Goal: Transaction & Acquisition: Purchase product/service

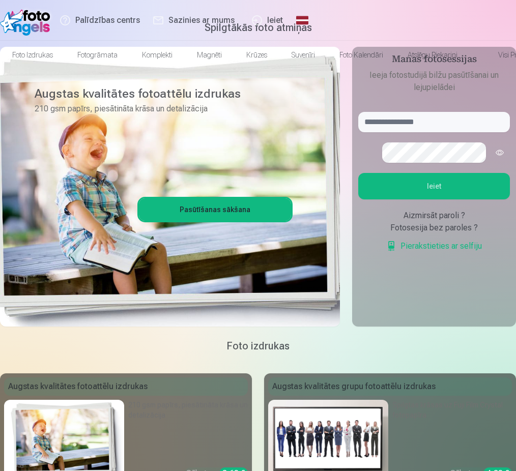
click at [291, 17] on link "Ieiet" at bounding box center [267, 20] width 48 height 41
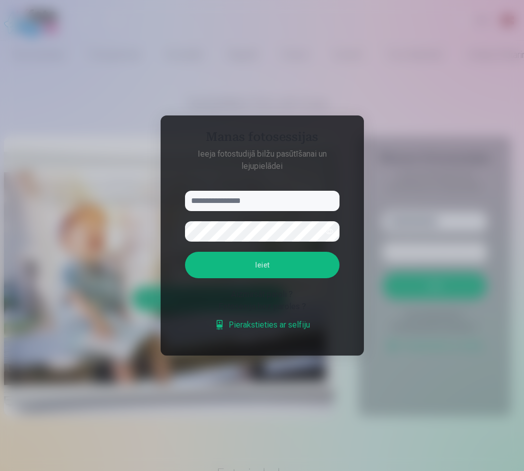
click at [202, 200] on input "text" at bounding box center [262, 201] width 155 height 20
click at [275, 263] on button "Ieiet" at bounding box center [262, 265] width 155 height 26
click at [235, 191] on input "******" at bounding box center [262, 201] width 155 height 20
type input "**********"
click at [279, 278] on button "Ieiet" at bounding box center [262, 265] width 155 height 26
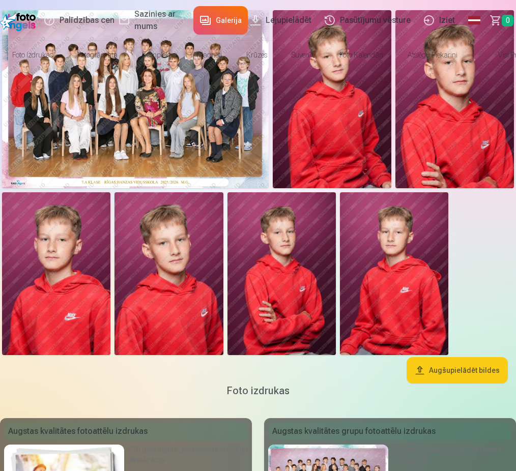
click at [455, 383] on button "Augšupielādēt bildes" at bounding box center [456, 370] width 101 height 26
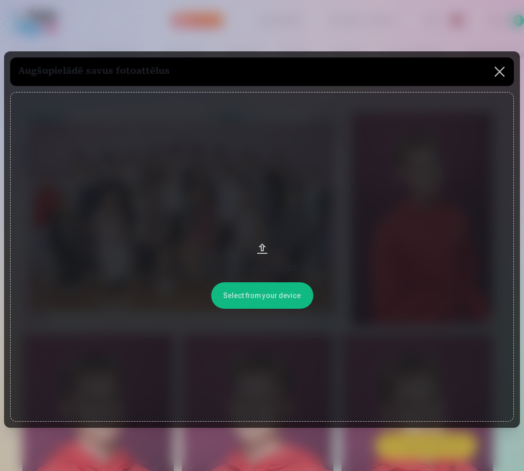
click at [495, 73] on button at bounding box center [500, 71] width 28 height 28
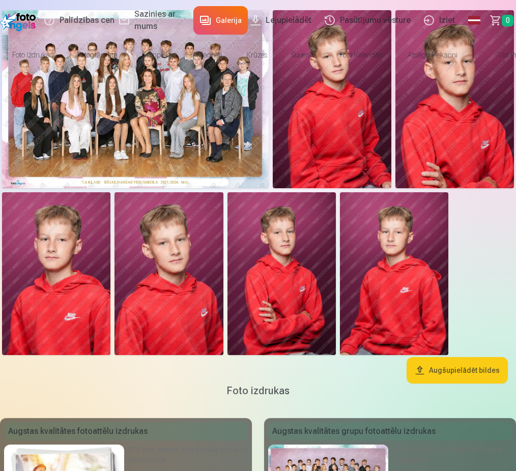
click at [268, 17] on link "Lejupielādēt" at bounding box center [282, 20] width 74 height 41
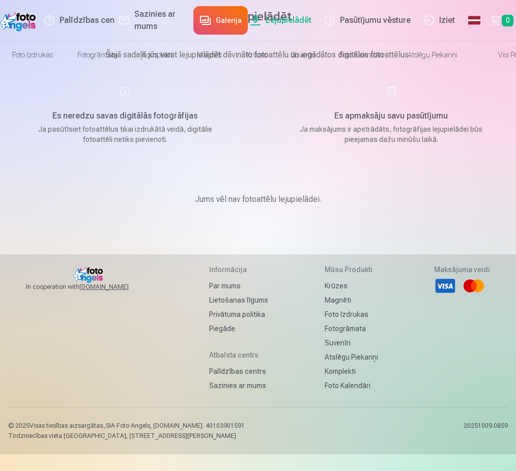
click at [203, 21] on link "Galerija" at bounding box center [220, 20] width 54 height 28
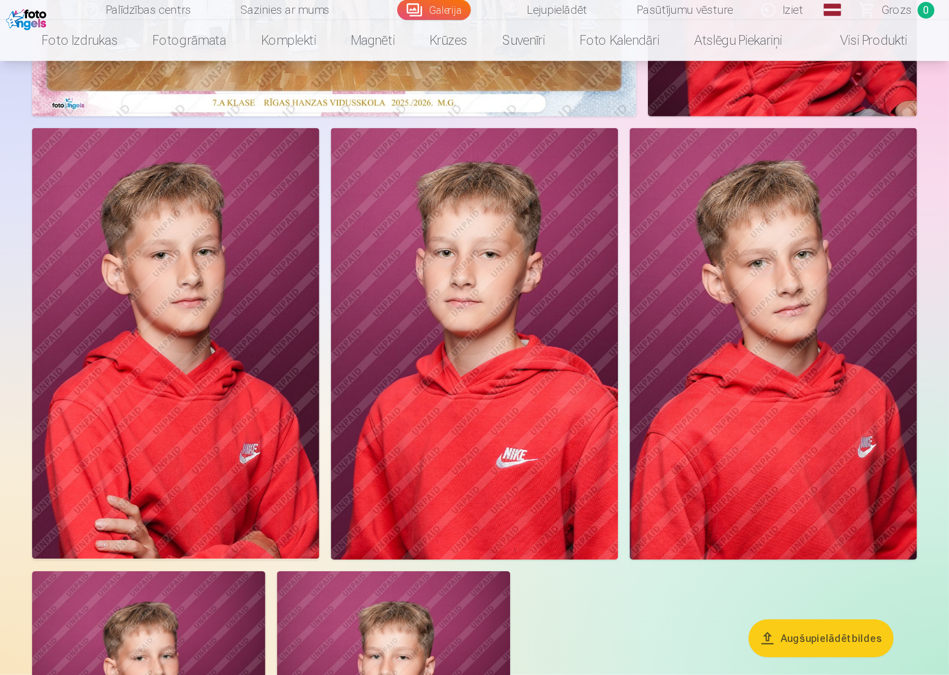
scroll to position [259, 0]
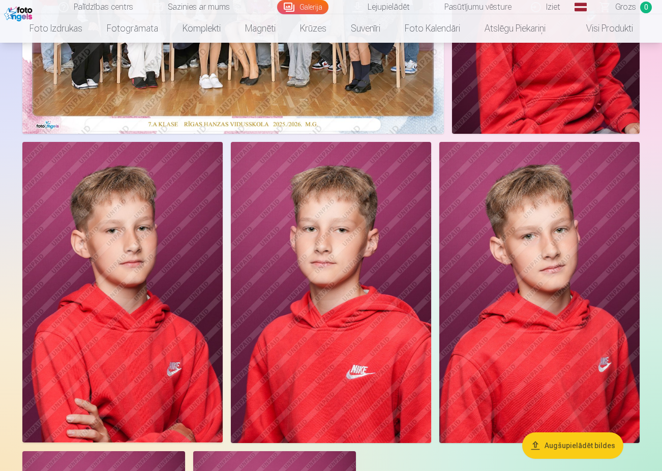
click at [515, 299] on img at bounding box center [539, 292] width 200 height 301
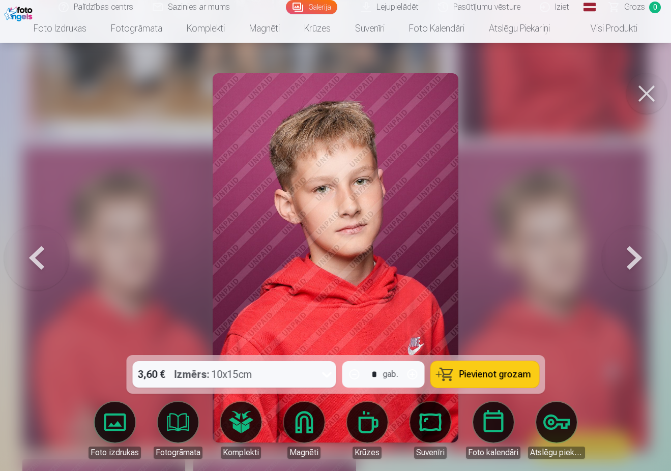
click at [485, 372] on span "Pievienot grozam" at bounding box center [495, 374] width 72 height 9
click at [515, 95] on button at bounding box center [646, 93] width 41 height 41
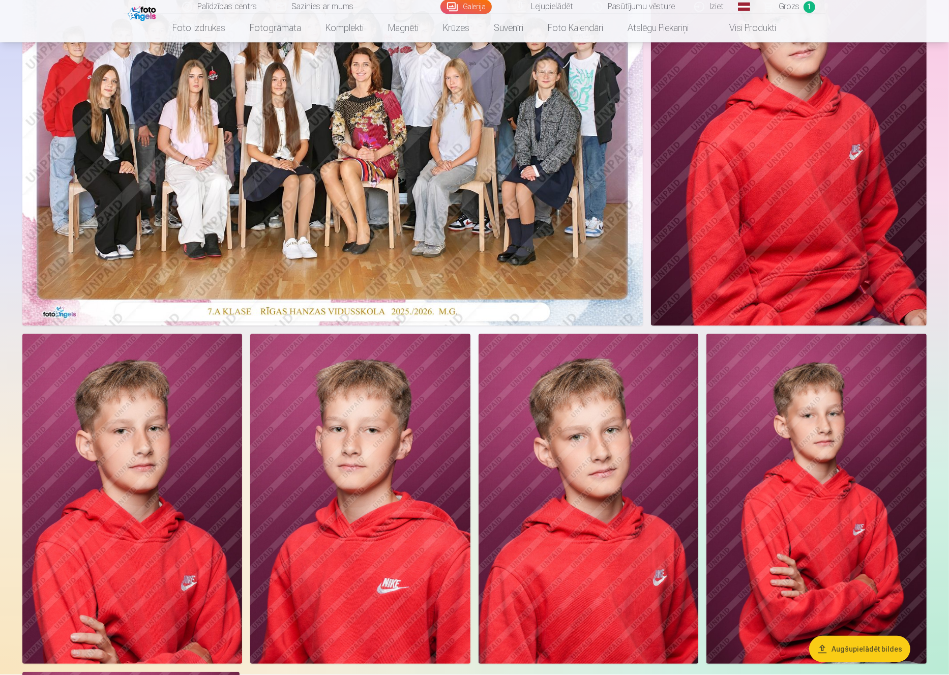
scroll to position [154, 0]
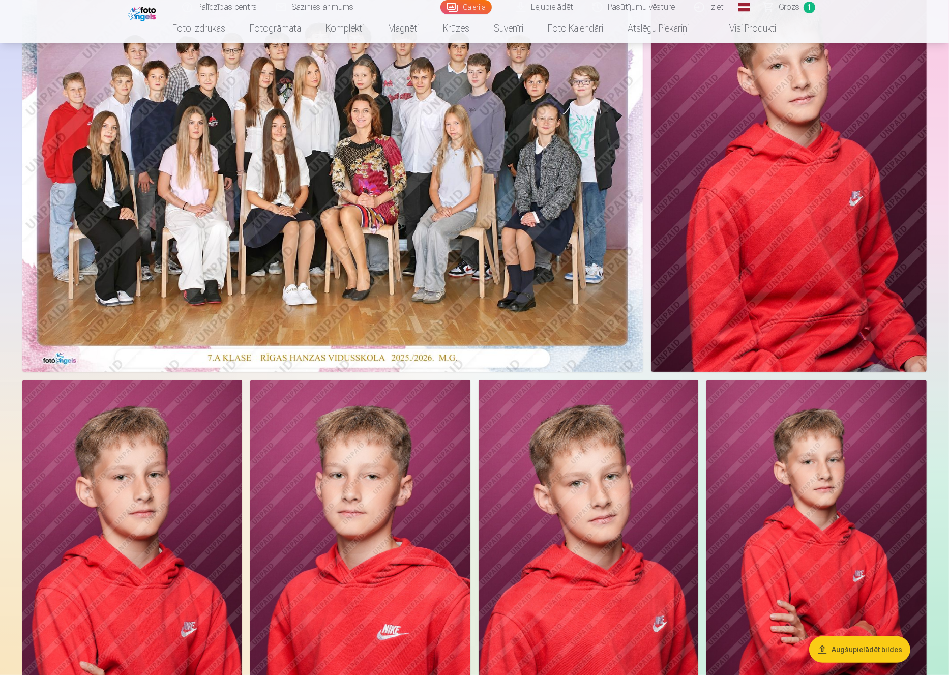
click at [180, 470] on img at bounding box center [132, 545] width 220 height 330
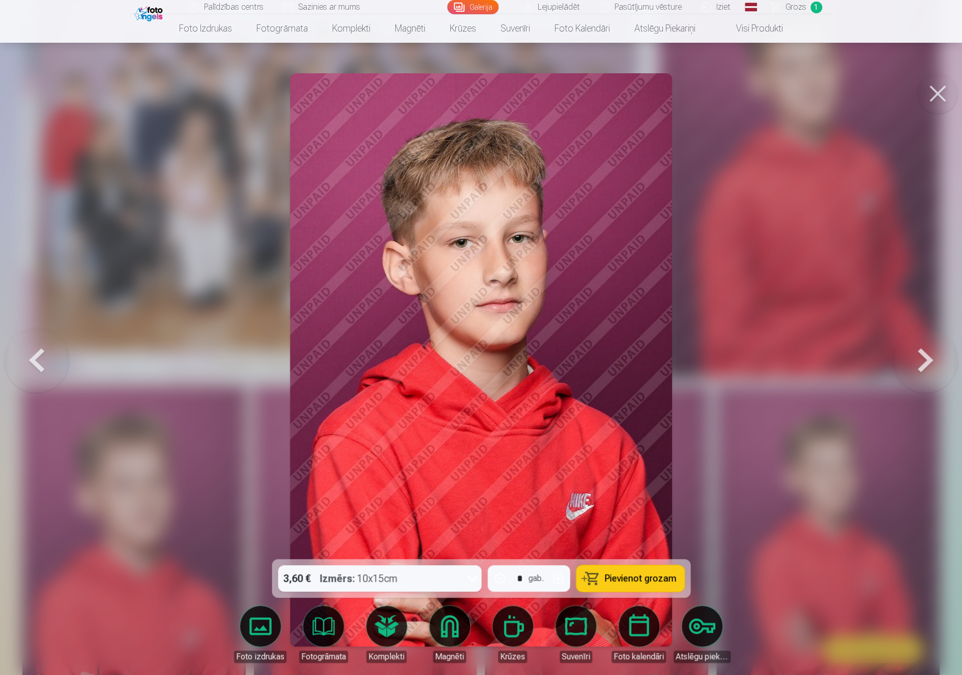
click at [515, 470] on button "Pievienot grozam" at bounding box center [630, 578] width 108 height 26
click at [515, 101] on button at bounding box center [937, 93] width 41 height 41
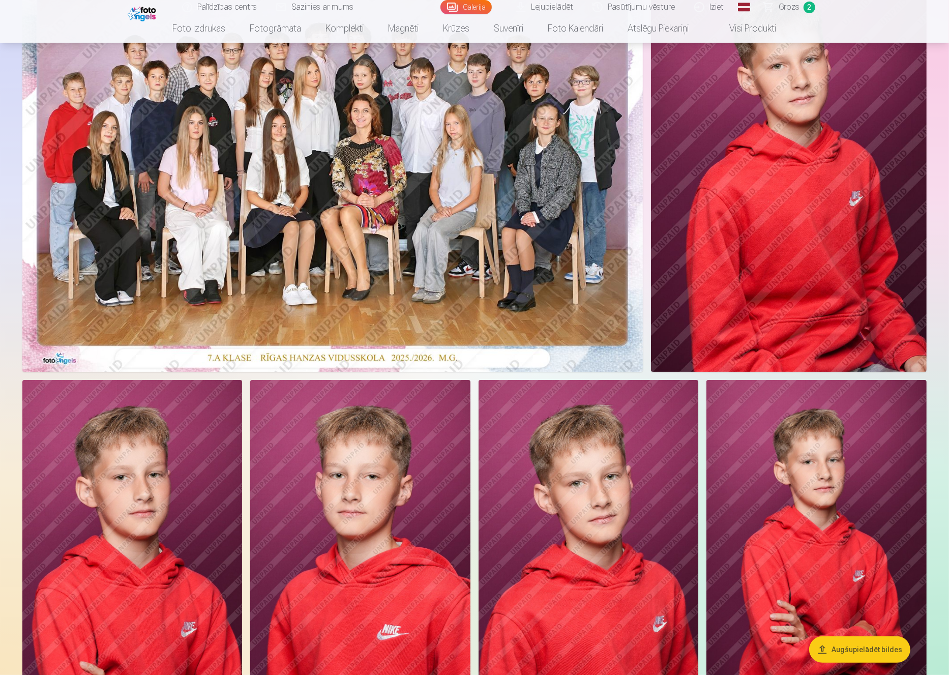
click at [288, 132] on img at bounding box center [332, 165] width 621 height 414
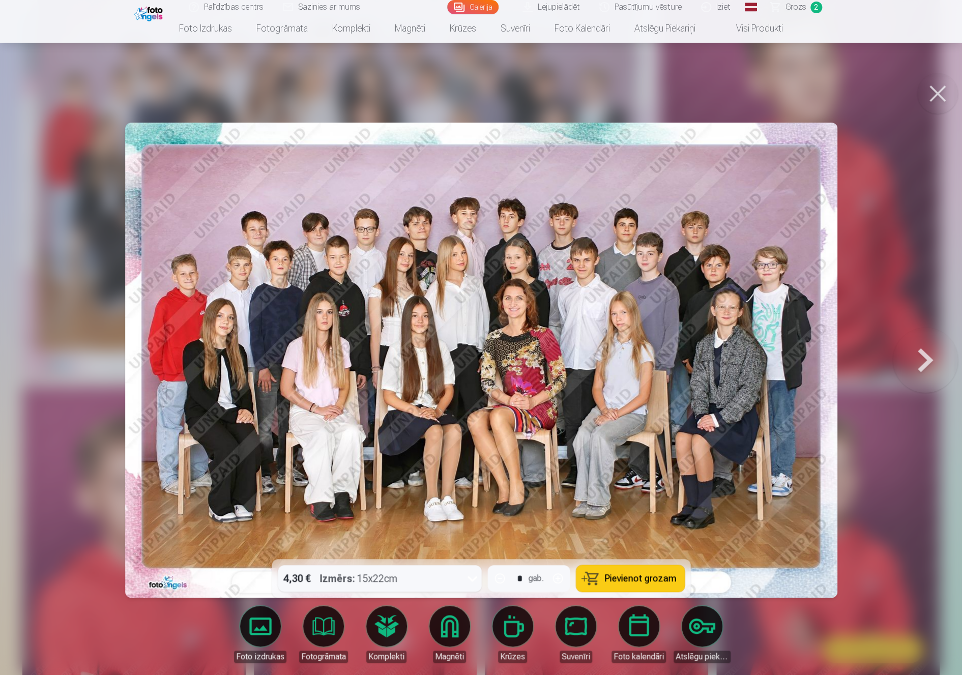
click at [515, 470] on span "Pievienot grozam" at bounding box center [640, 578] width 72 height 9
click at [515, 101] on button at bounding box center [937, 93] width 41 height 41
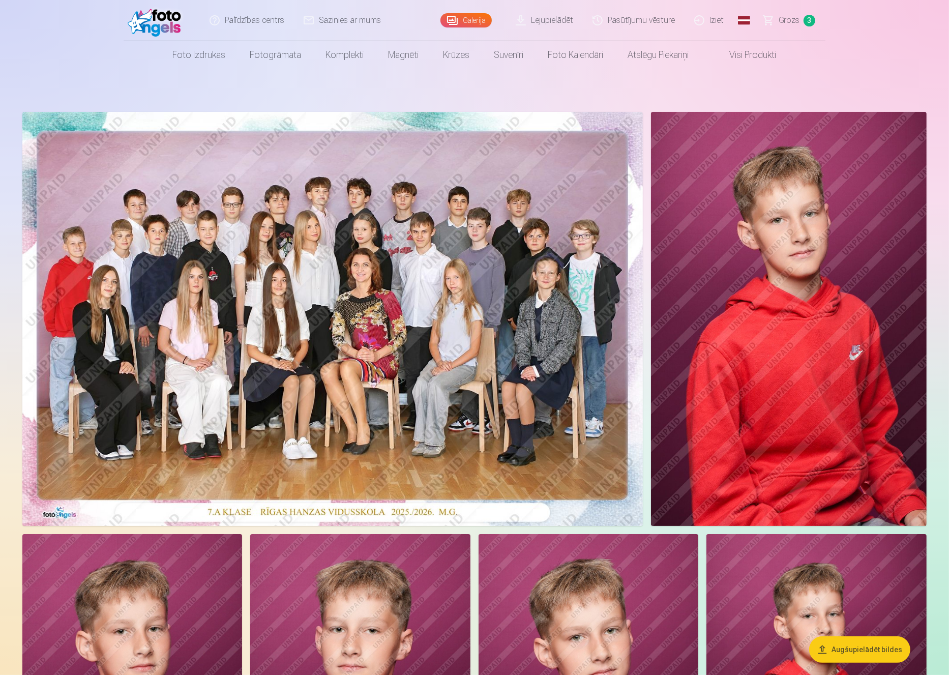
click at [515, 370] on img at bounding box center [789, 319] width 276 height 414
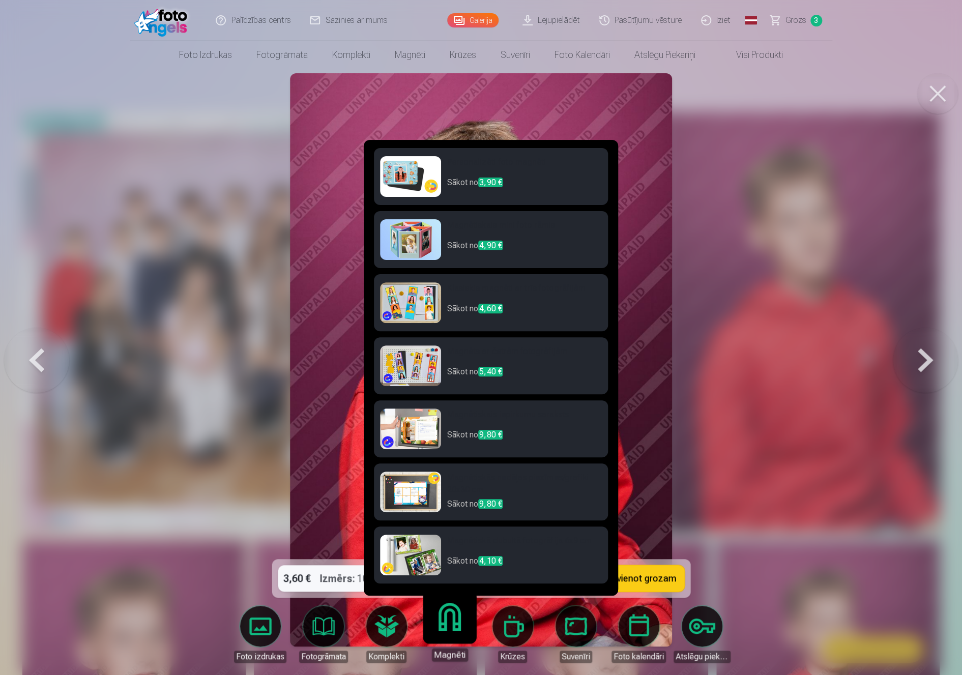
click at [446, 470] on link "Magnēti" at bounding box center [449, 630] width 63 height 63
click at [515, 161] on h6 "Personalizēti foto magnēti" at bounding box center [524, 166] width 155 height 20
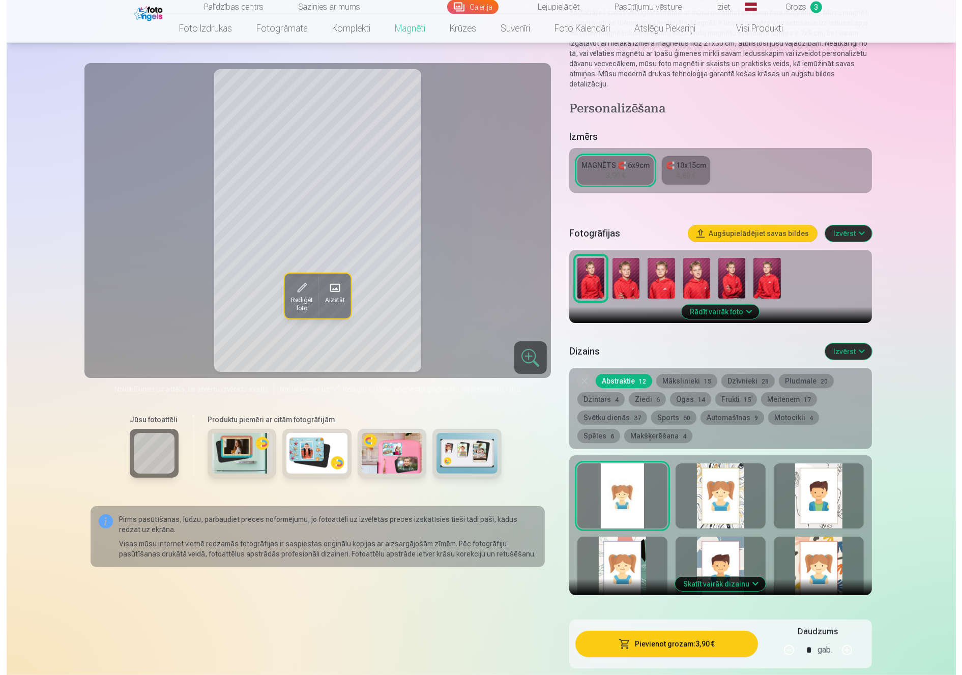
scroll to position [157, 0]
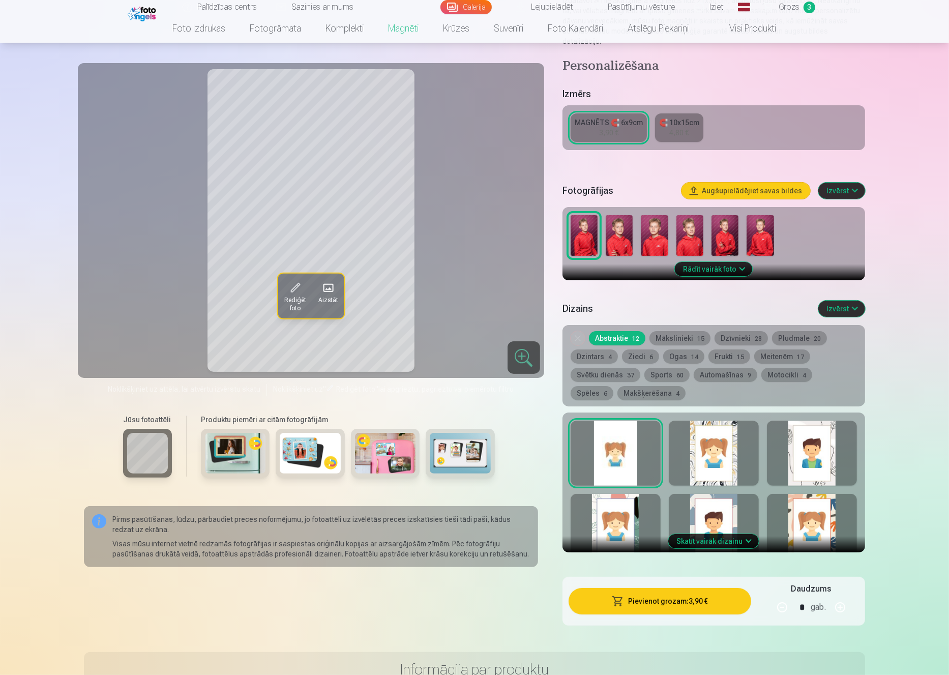
click at [515, 470] on button "Pievienot grozam : 3,90 €" at bounding box center [660, 601] width 183 height 26
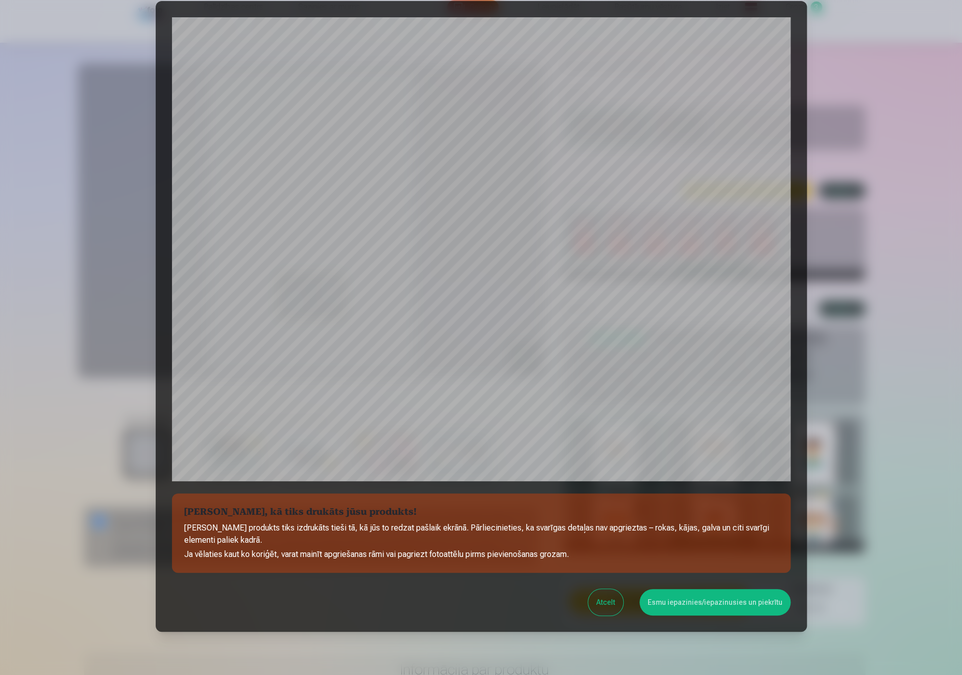
scroll to position [0, 0]
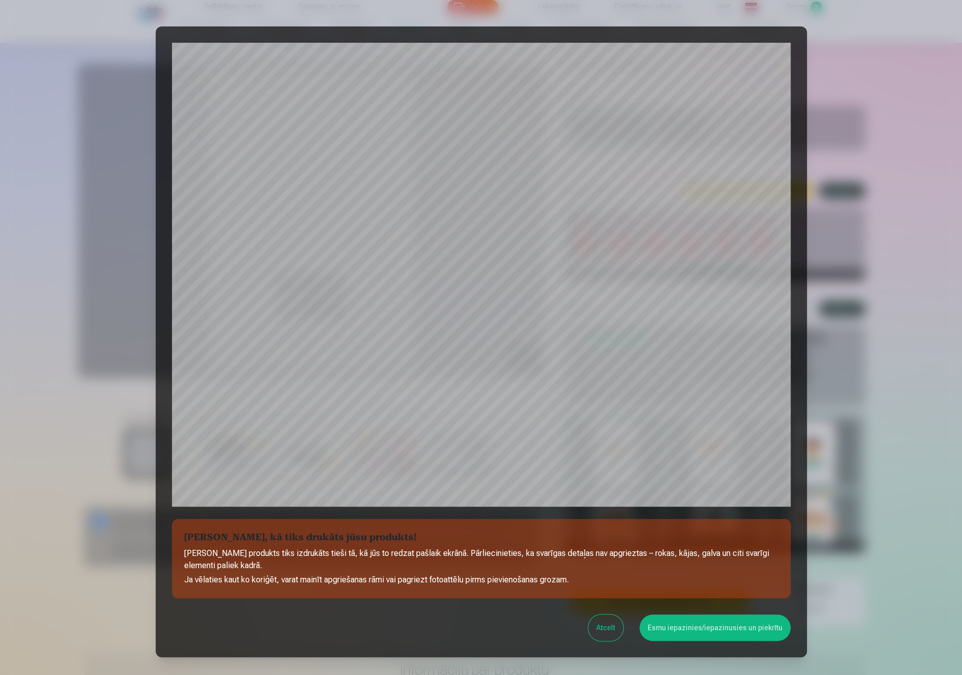
click at [515, 470] on button "Esmu iepazinies/iepazinusies un piekrītu" at bounding box center [714, 627] width 151 height 26
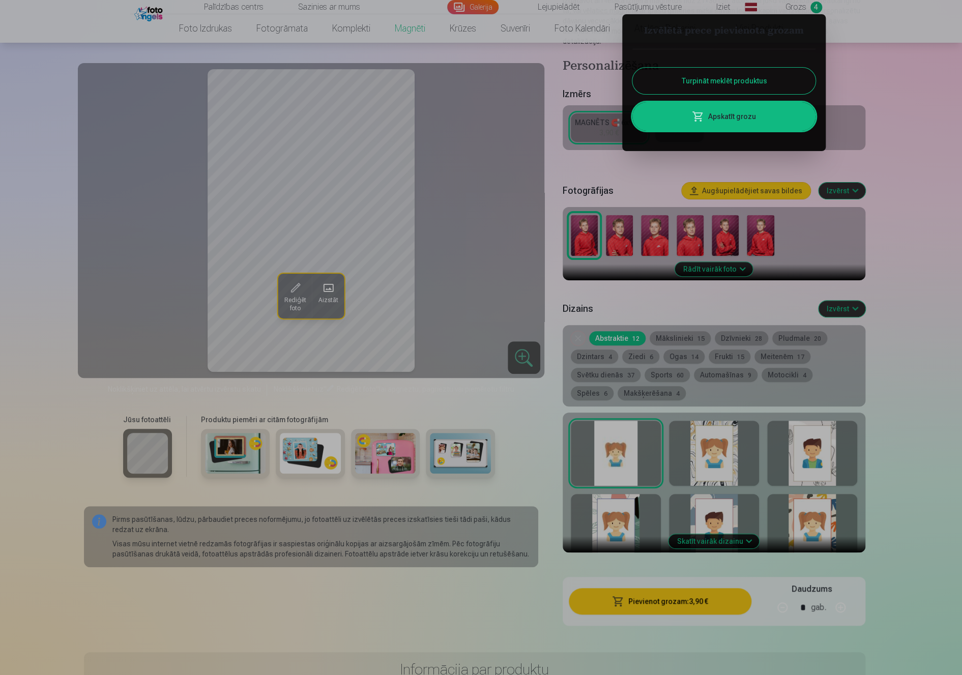
click at [515, 118] on link "Apskatīt grozu" at bounding box center [723, 116] width 183 height 28
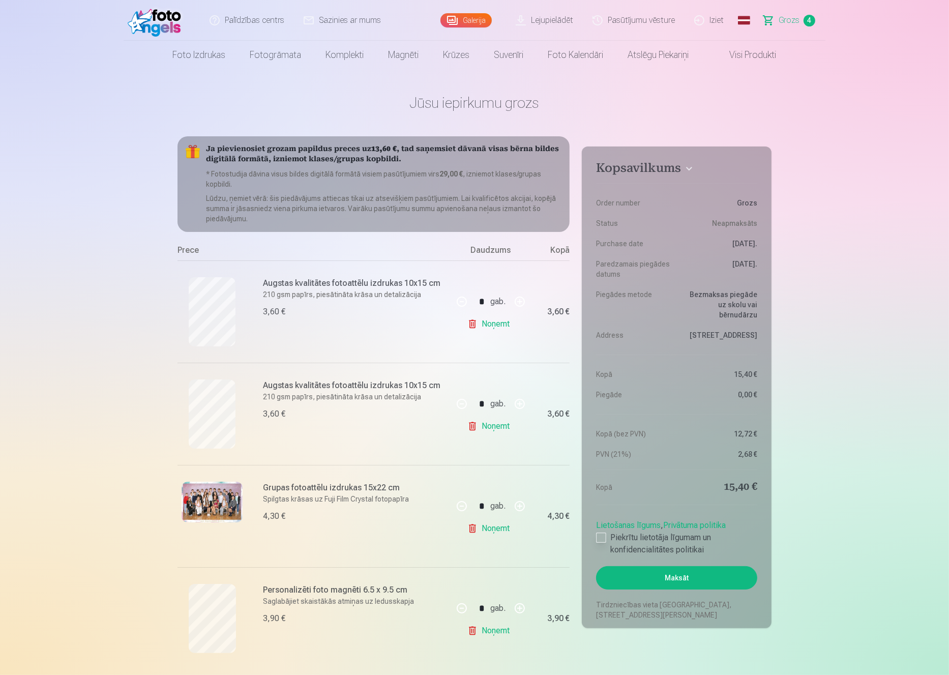
click at [515, 470] on div at bounding box center [601, 538] width 10 height 10
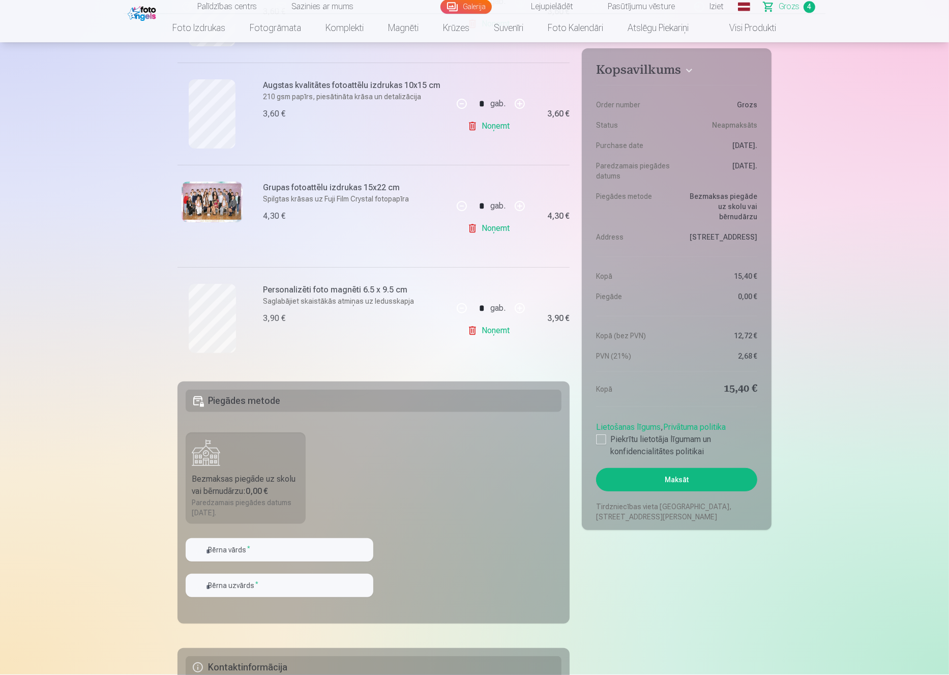
scroll to position [315, 0]
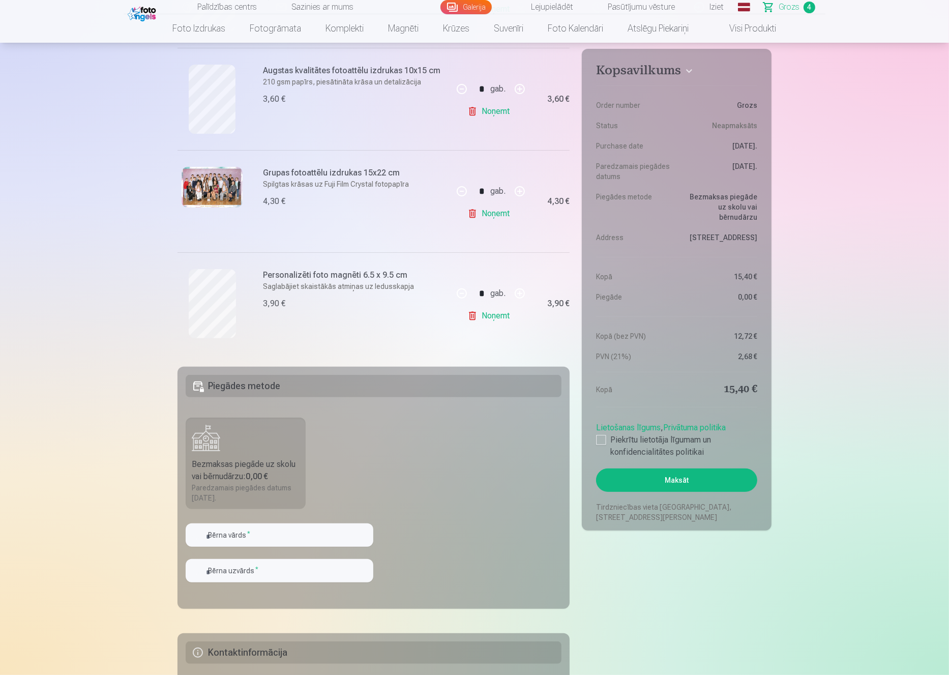
click at [221, 454] on label "Bezmaksas piegāde uz skolu vai bērnudārzu : 0,00 € Paredzamais piegādes datums …" at bounding box center [246, 464] width 120 height 92
click at [271, 470] on input "text" at bounding box center [280, 534] width 188 height 23
type input "*****"
click at [231, 470] on input "text" at bounding box center [280, 570] width 188 height 23
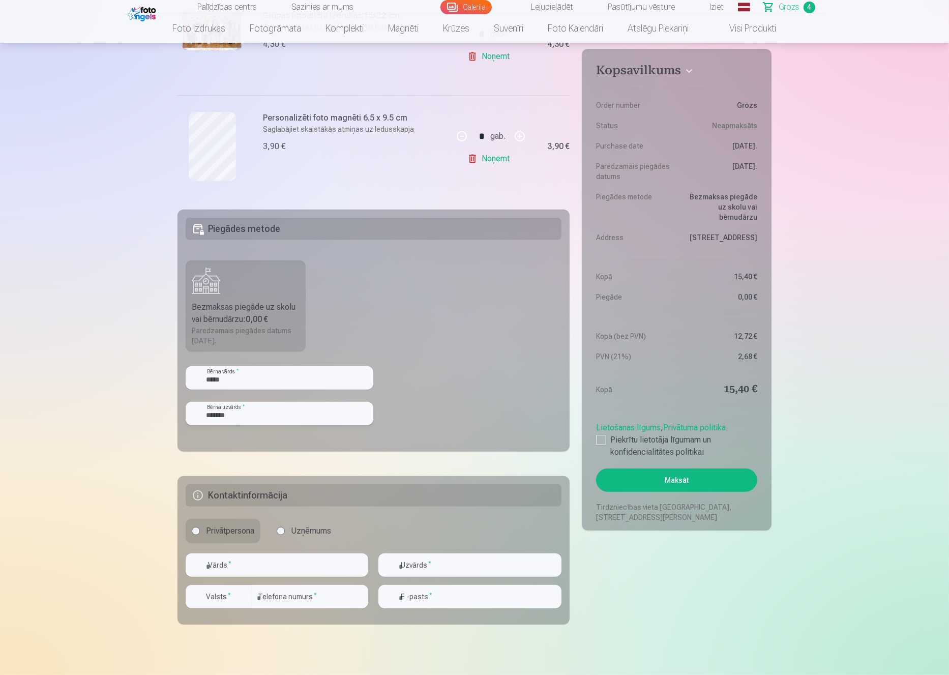
type input "*******"
click at [272, 470] on input "text" at bounding box center [277, 564] width 183 height 23
type input "*****"
click at [441, 470] on input "text" at bounding box center [469, 564] width 183 height 23
type input "**********"
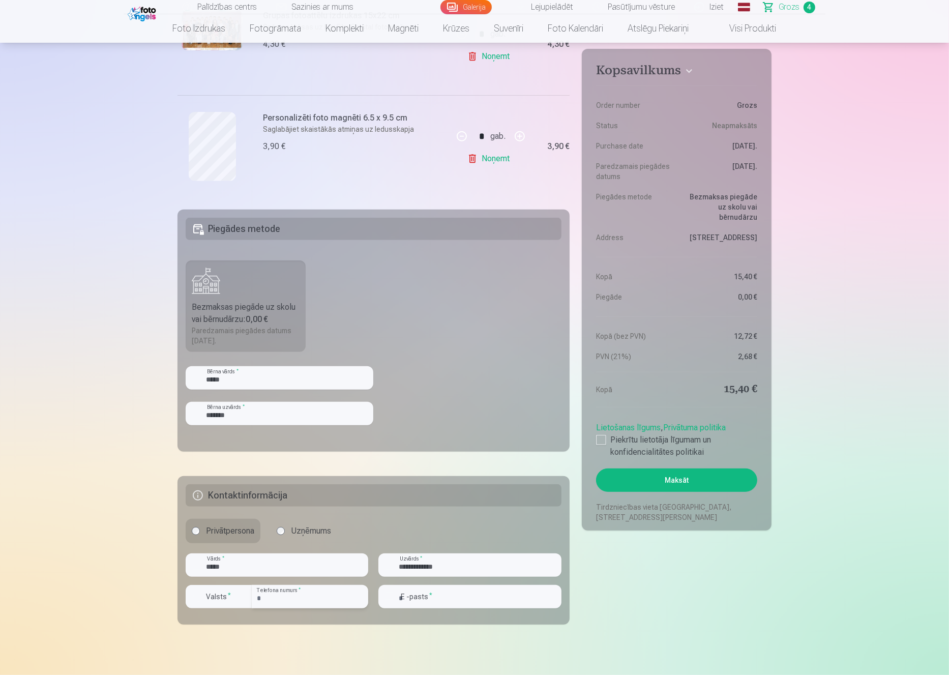
click at [283, 470] on input "number" at bounding box center [310, 596] width 116 height 23
type input "********"
click at [243, 470] on div "button" at bounding box center [244, 596] width 12 height 12
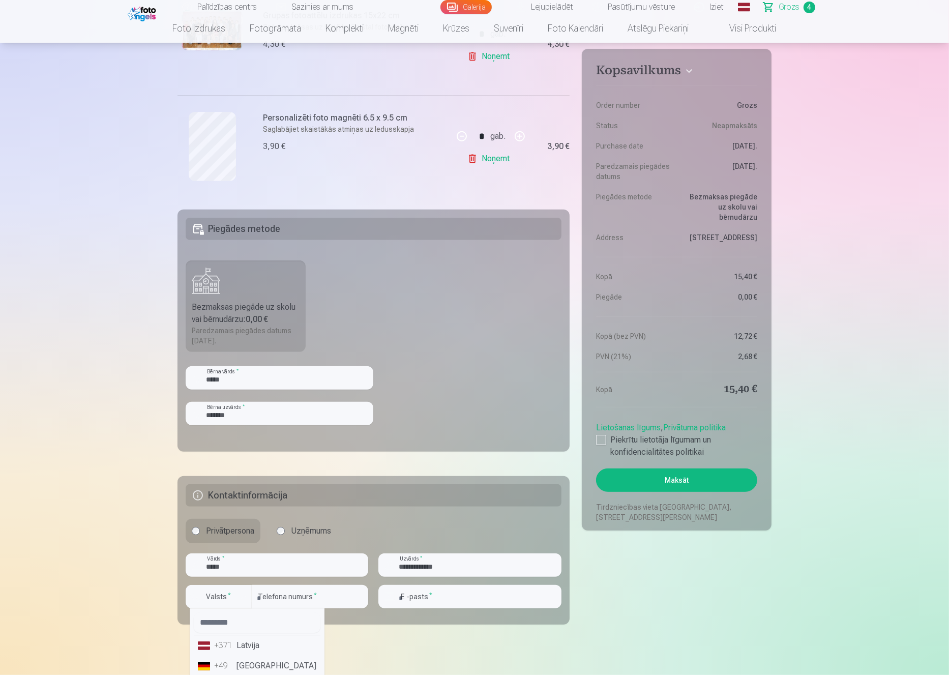
click at [250, 470] on li "+371 Latvija" at bounding box center [257, 645] width 127 height 20
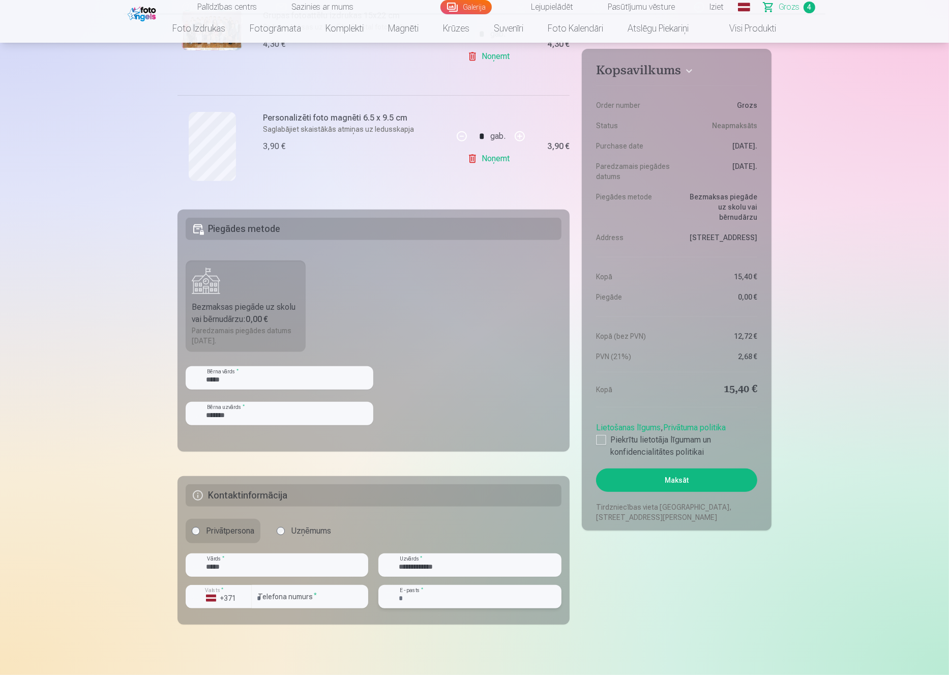
click at [451, 470] on input "email" at bounding box center [469, 596] width 183 height 23
type input "**********"
click at [515, 470] on button "Maksāt" at bounding box center [676, 479] width 161 height 23
